Goal: Information Seeking & Learning: Check status

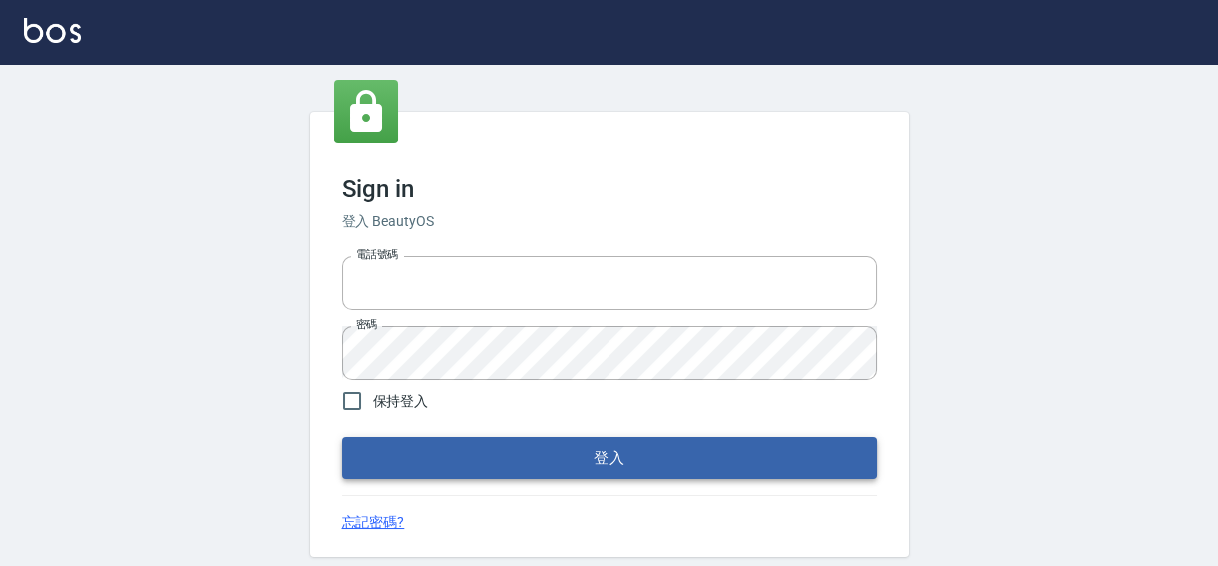
type input "0422211177"
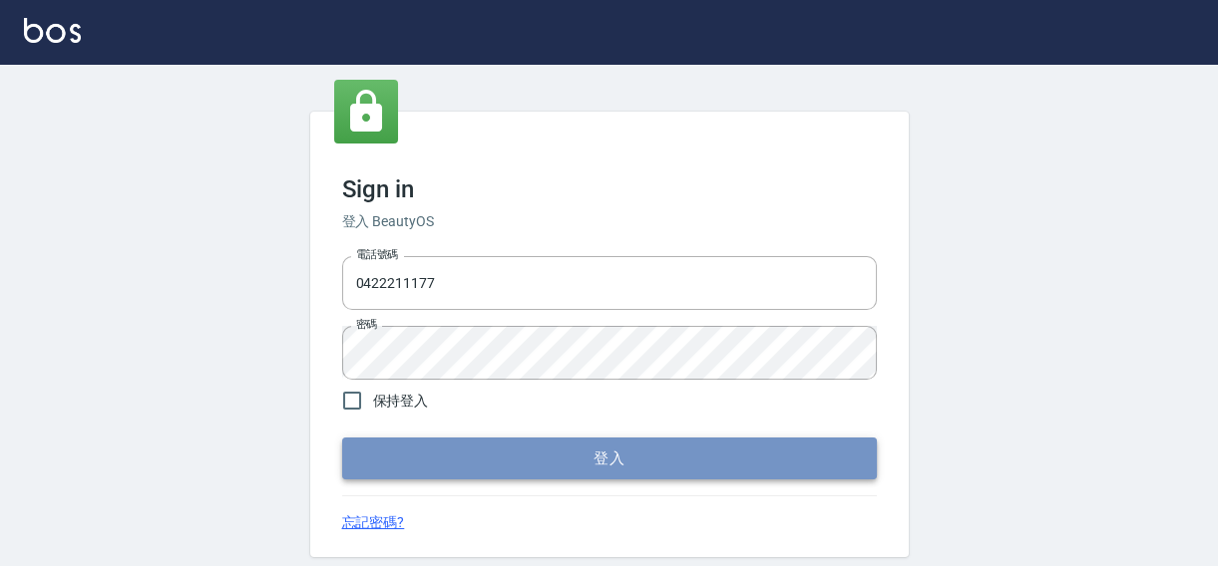
click at [591, 458] on button "登入" at bounding box center [609, 459] width 535 height 42
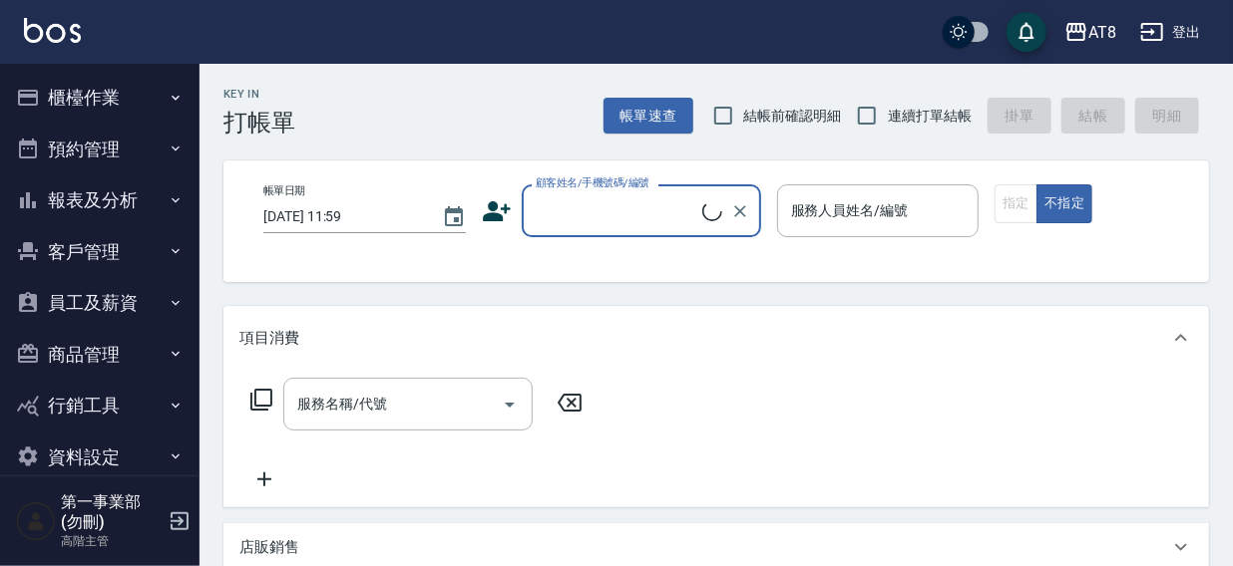
click at [72, 191] on button "報表及分析" at bounding box center [99, 201] width 183 height 52
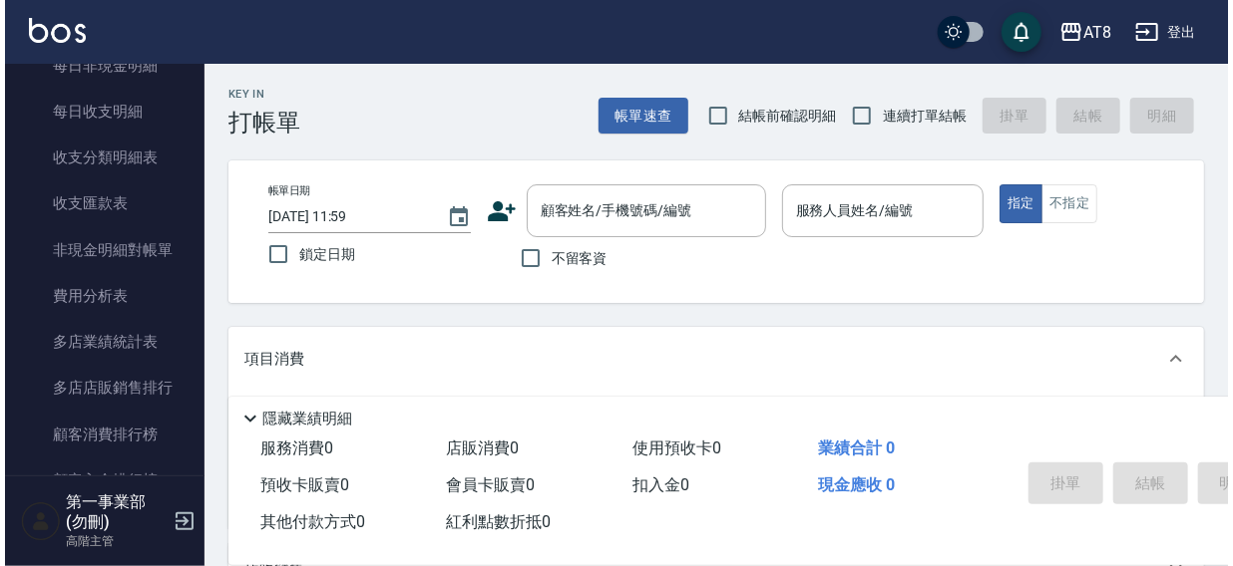
scroll to position [1694, 0]
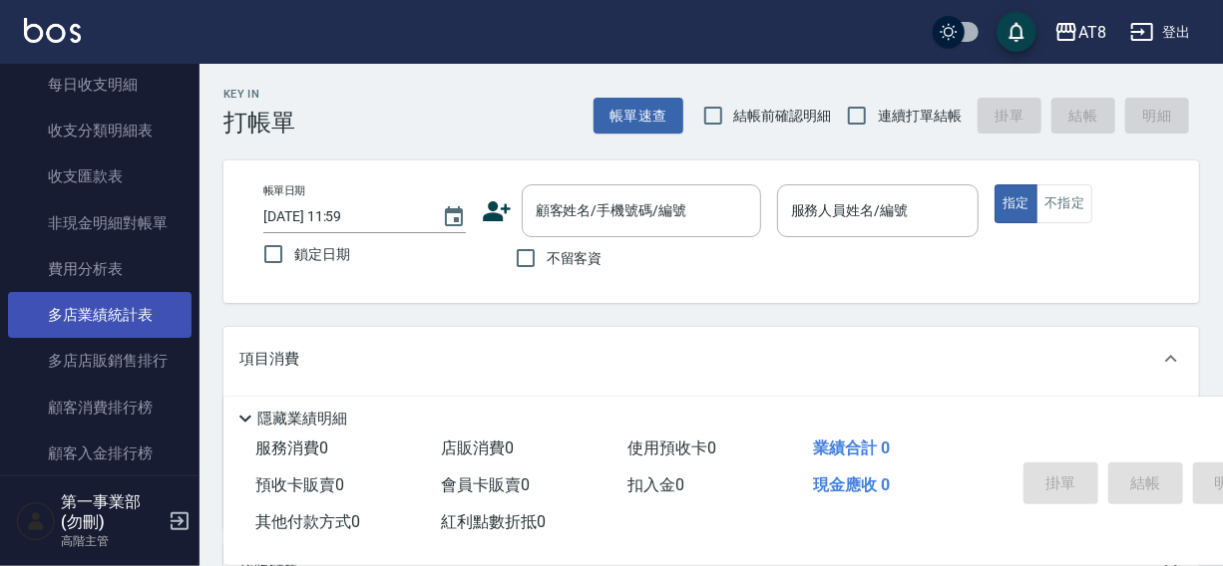
click at [105, 309] on link "多店業績統計表" at bounding box center [99, 315] width 183 height 46
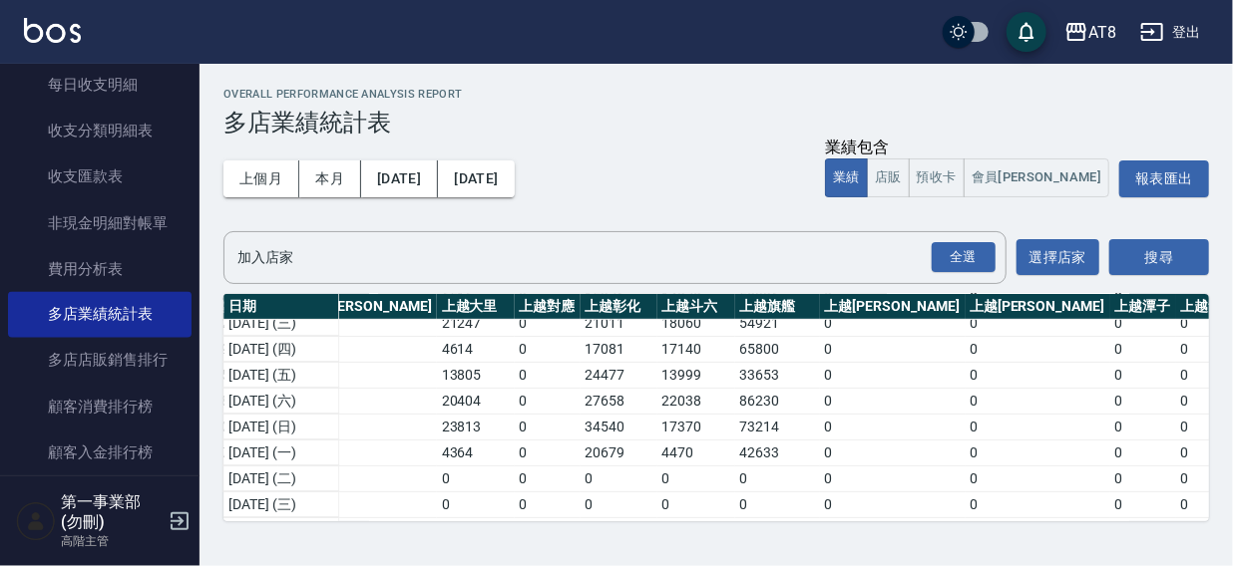
scroll to position [320, 2780]
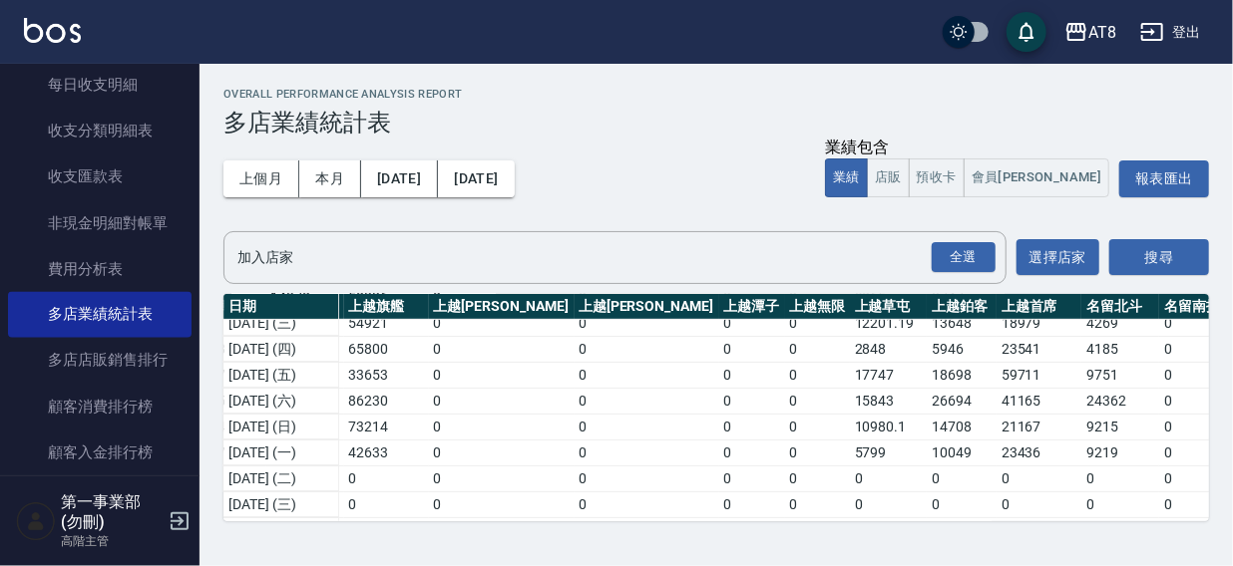
click at [730, 43] on div "AT8 登出" at bounding box center [616, 32] width 1233 height 64
